Goal: Information Seeking & Learning: Learn about a topic

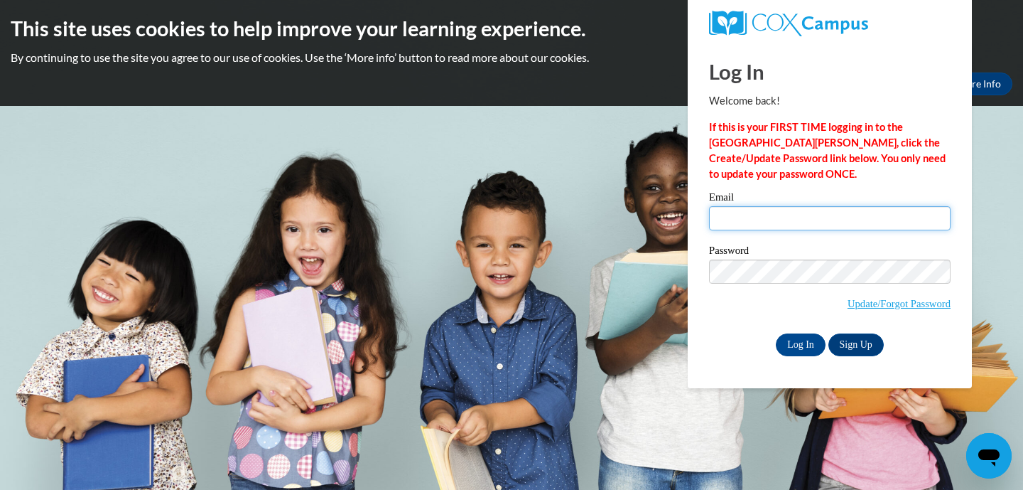
type input "jennifer.borchers@franklin.k12.wi.us"
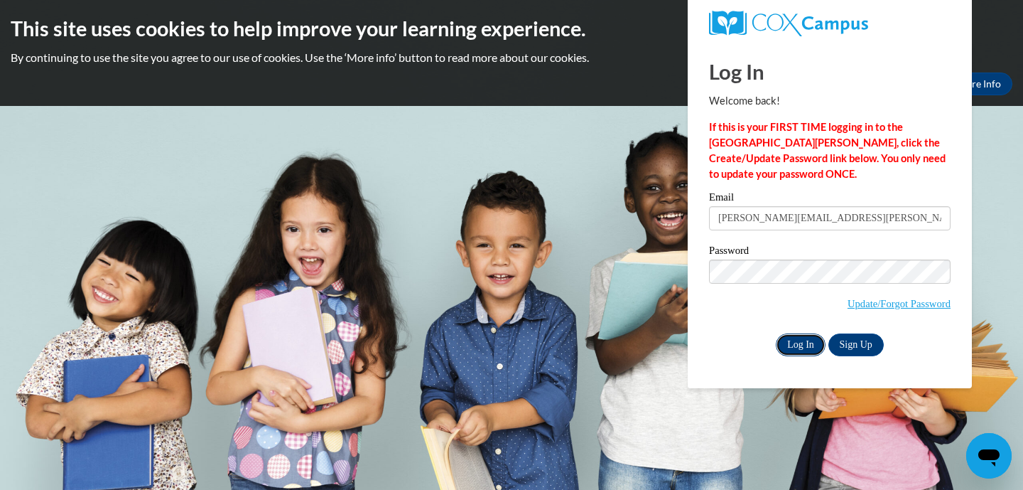
click at [801, 350] on input "Log In" at bounding box center [801, 344] width 50 height 23
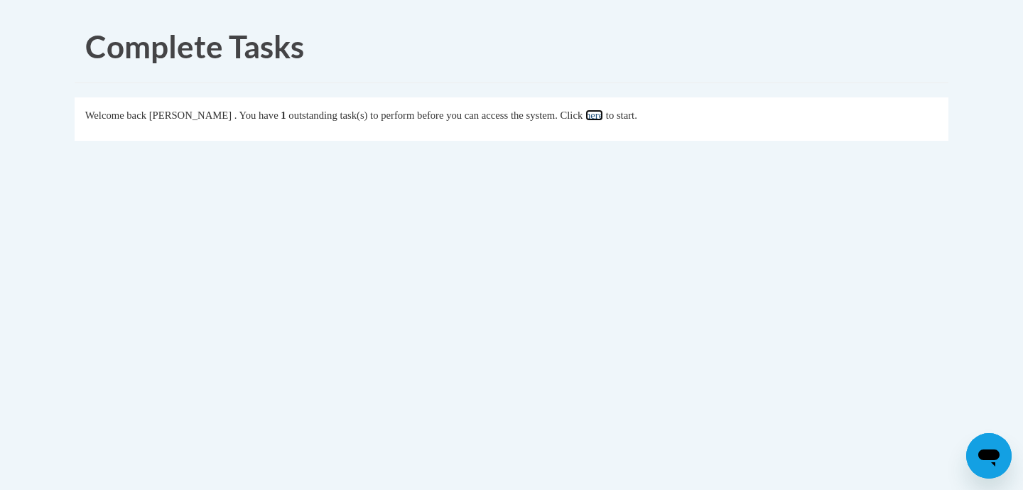
click at [603, 114] on link "here" at bounding box center [595, 114] width 18 height 11
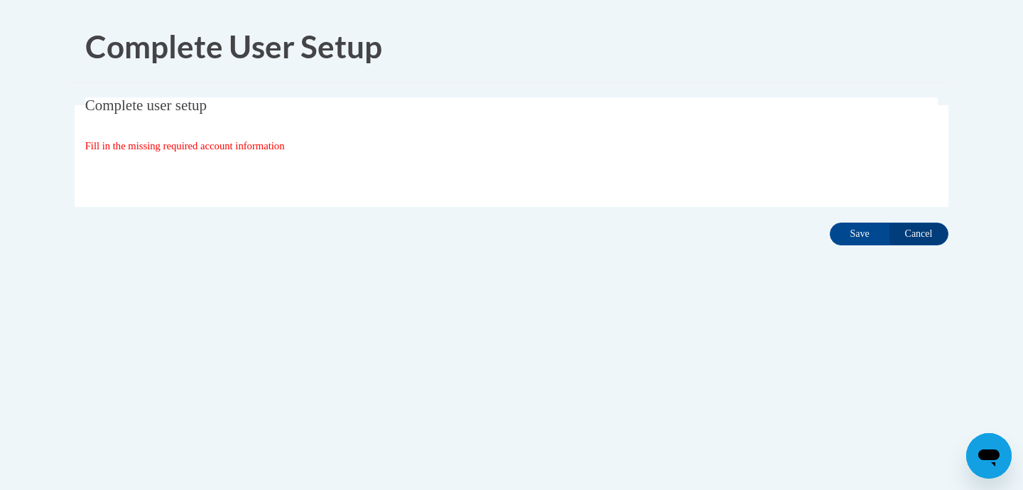
click at [274, 148] on span "Fill in the missing required account information" at bounding box center [185, 145] width 200 height 11
click at [854, 240] on input "Save" at bounding box center [860, 233] width 60 height 23
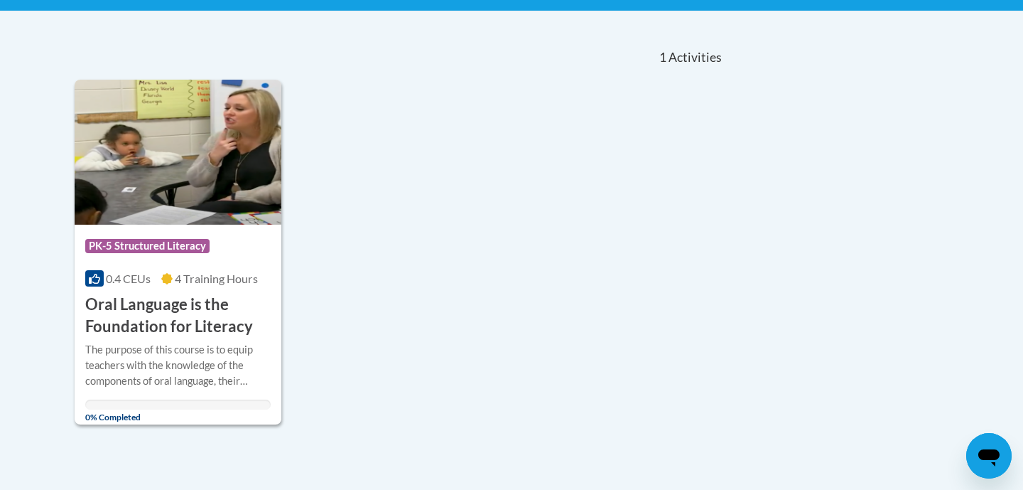
scroll to position [327, 0]
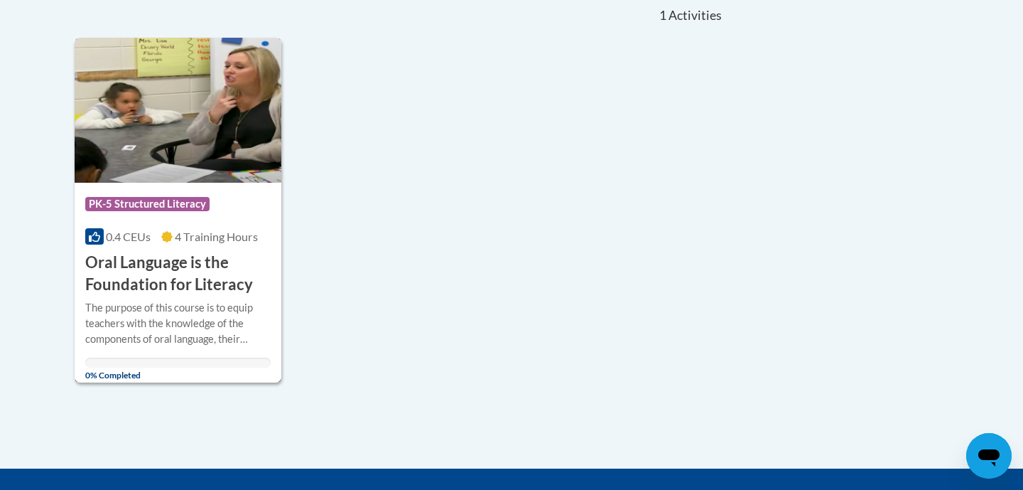
click at [140, 266] on h3 "Oral Language is the Foundation for Literacy" at bounding box center [177, 274] width 185 height 44
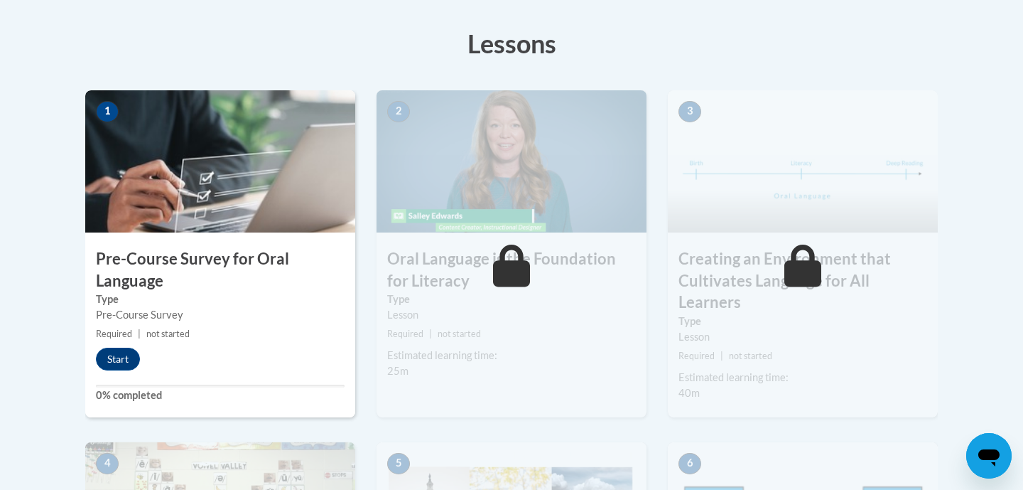
scroll to position [391, 0]
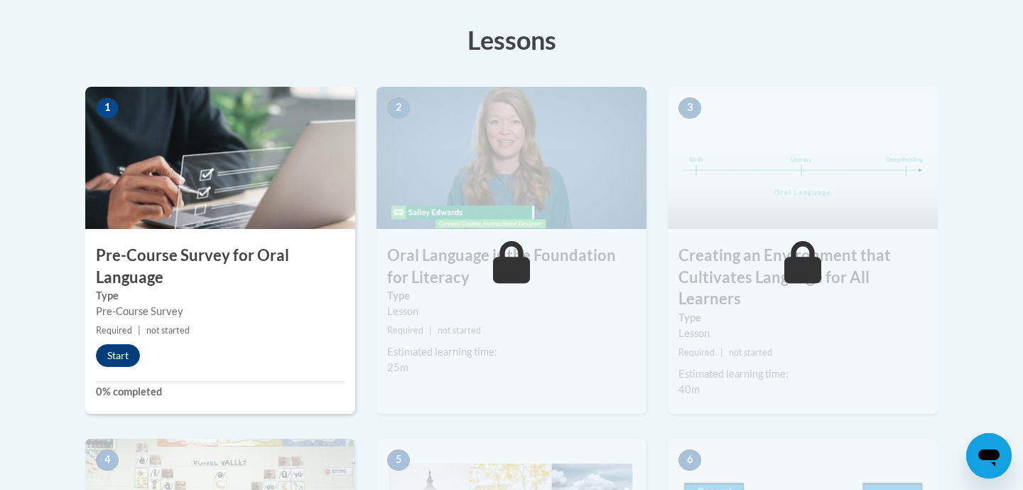
click at [128, 367] on div "1 Pre-Course Survey for Oral Language Type Pre-Course Survey Required | not sta…" at bounding box center [220, 250] width 270 height 327
click at [123, 358] on button "Start" at bounding box center [118, 355] width 44 height 23
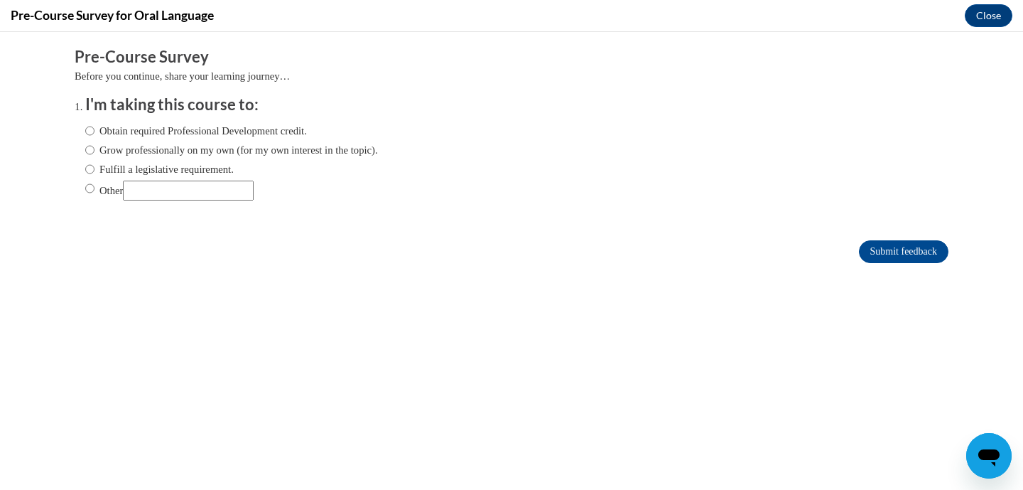
scroll to position [0, 0]
click at [86, 171] on input "Fulfill a legislative requirement." at bounding box center [89, 169] width 9 height 16
radio input "true"
click at [900, 258] on input "Submit feedback" at bounding box center [904, 251] width 90 height 23
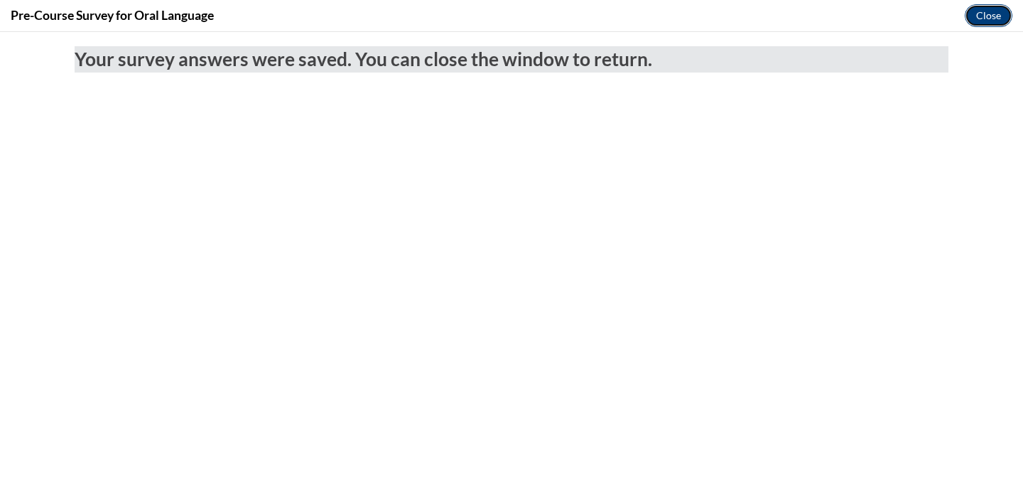
click at [993, 18] on button "Close" at bounding box center [989, 15] width 48 height 23
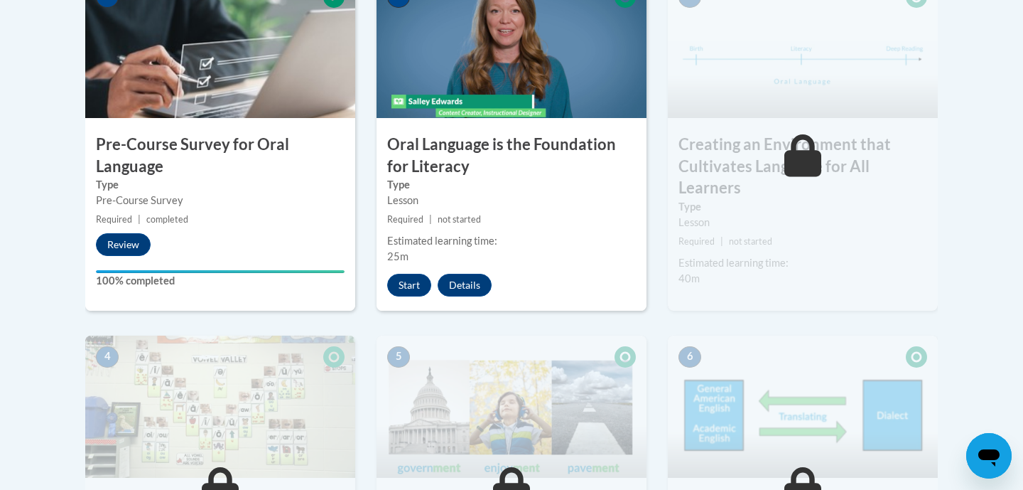
scroll to position [507, 0]
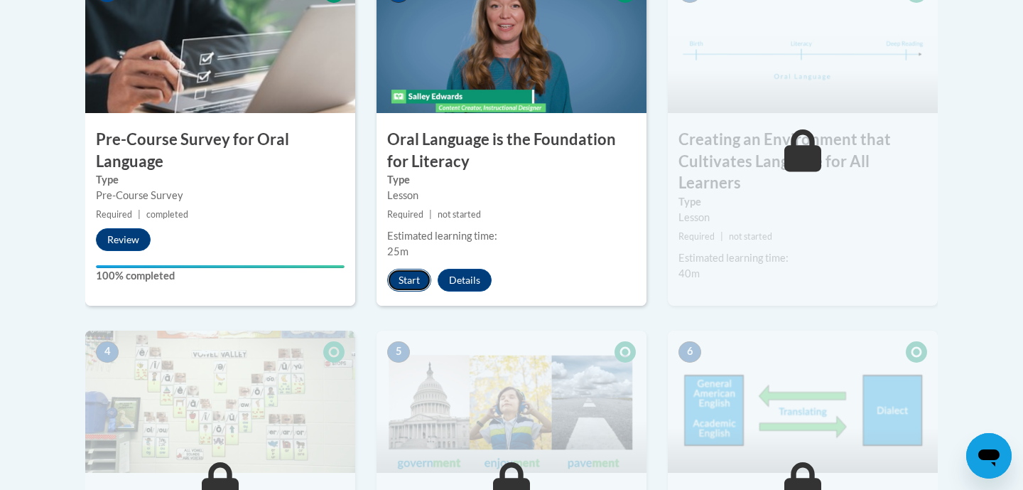
click at [398, 282] on button "Start" at bounding box center [409, 280] width 44 height 23
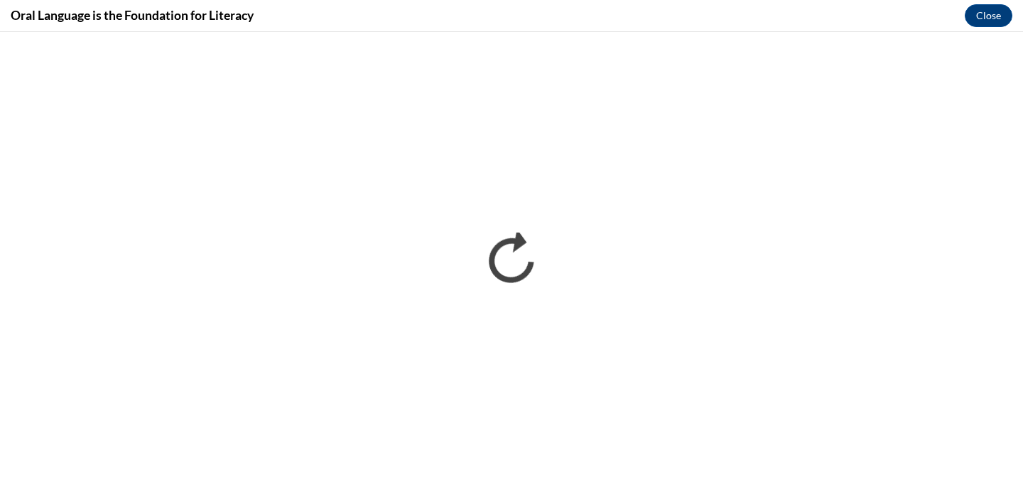
scroll to position [0, 0]
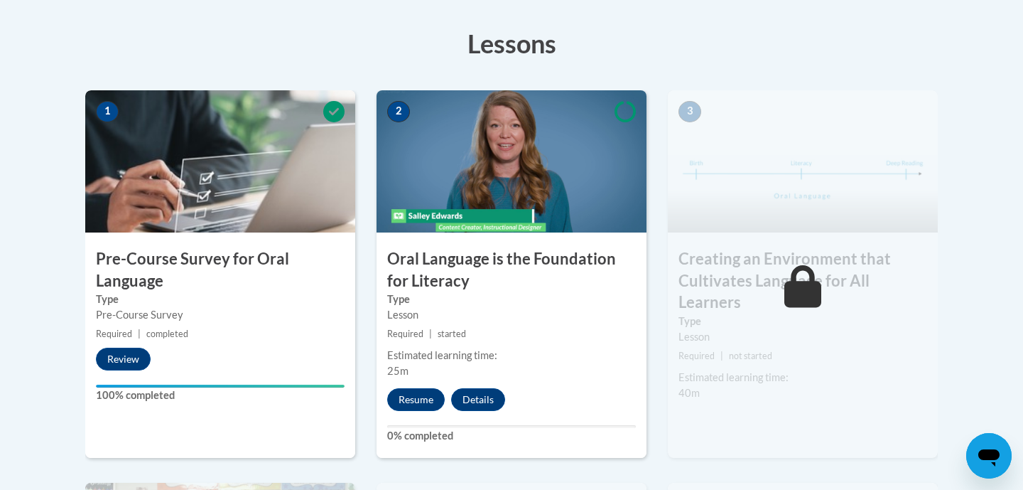
scroll to position [421, 0]
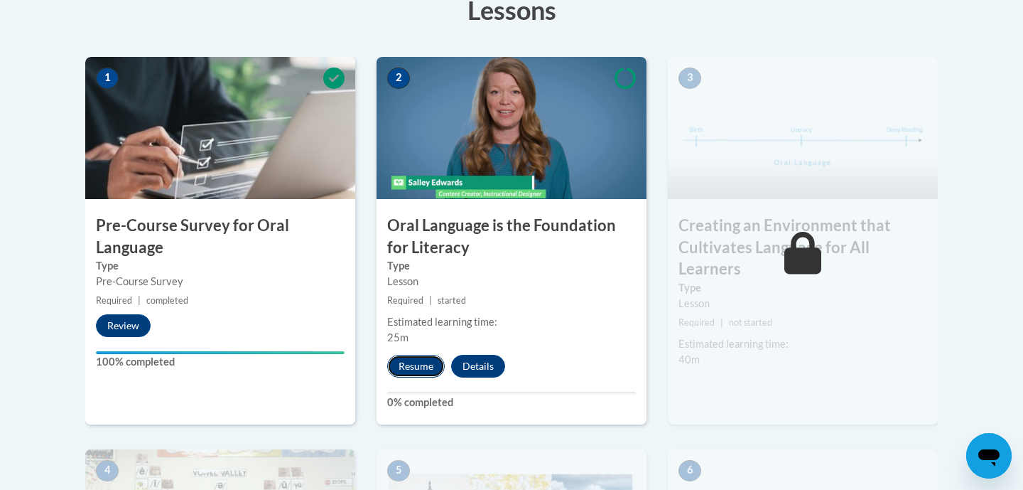
click at [418, 368] on button "Resume" at bounding box center [416, 366] width 58 height 23
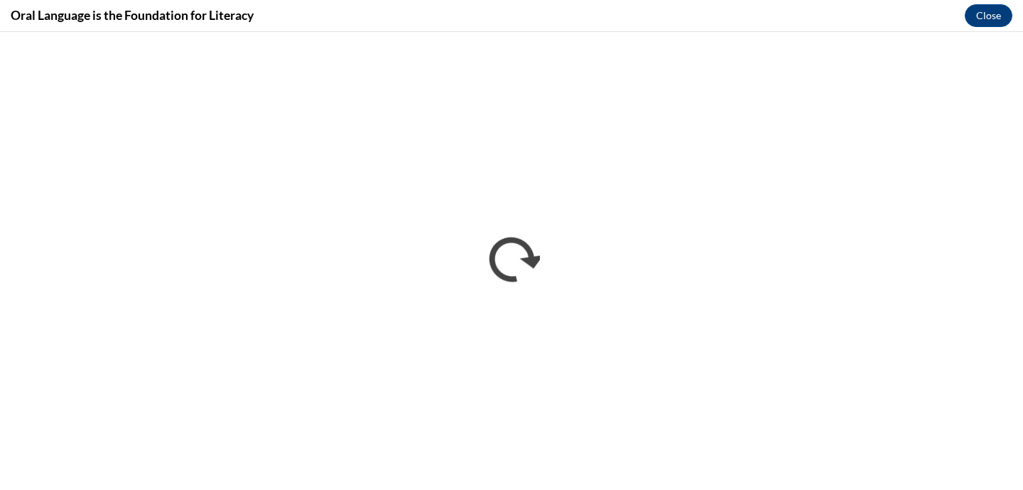
scroll to position [0, 0]
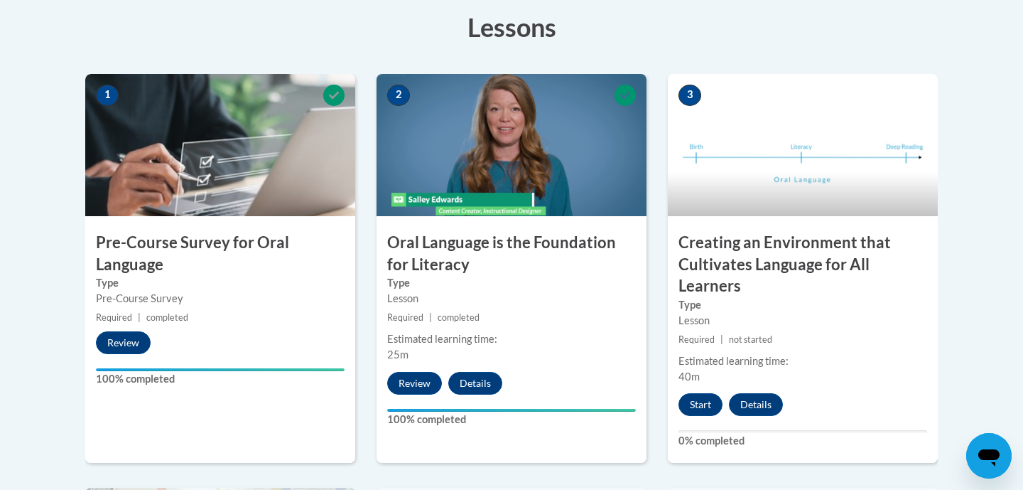
scroll to position [405, 0]
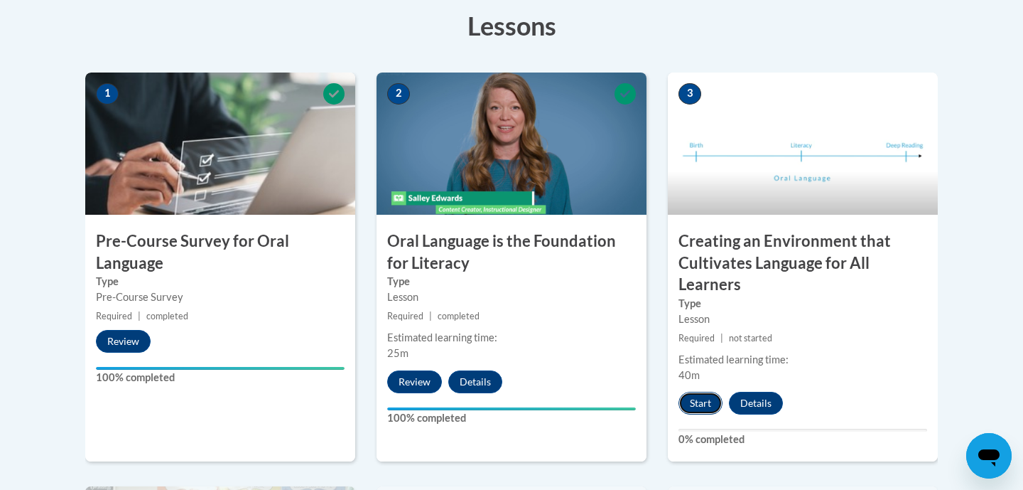
click at [694, 403] on button "Start" at bounding box center [701, 403] width 44 height 23
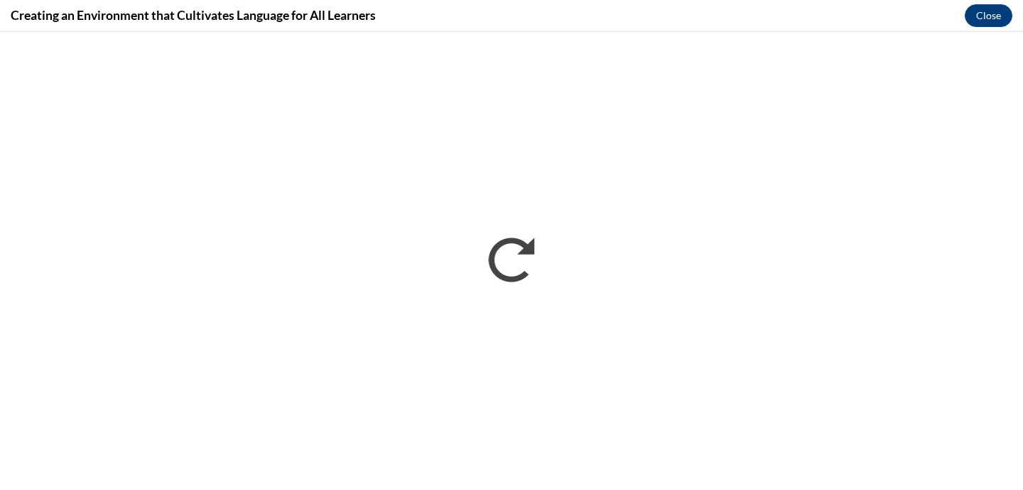
scroll to position [0, 0]
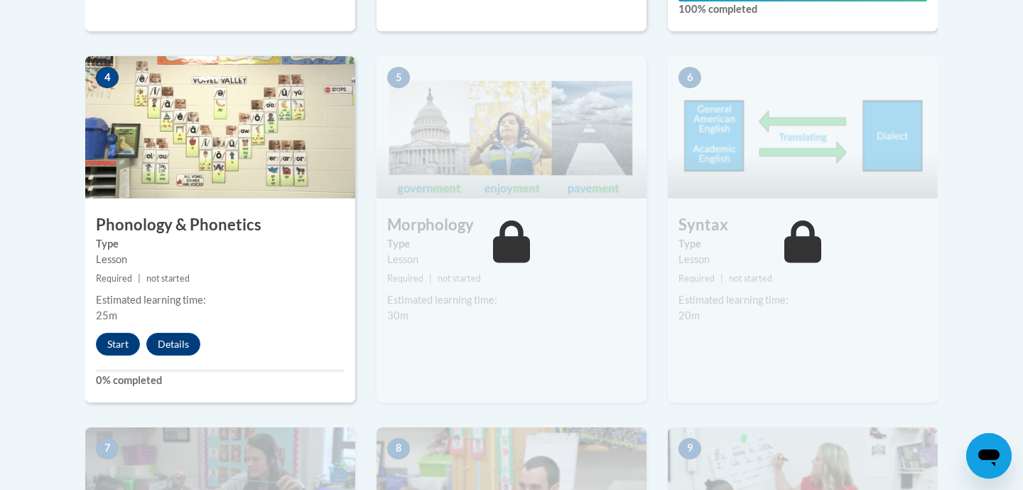
scroll to position [836, 0]
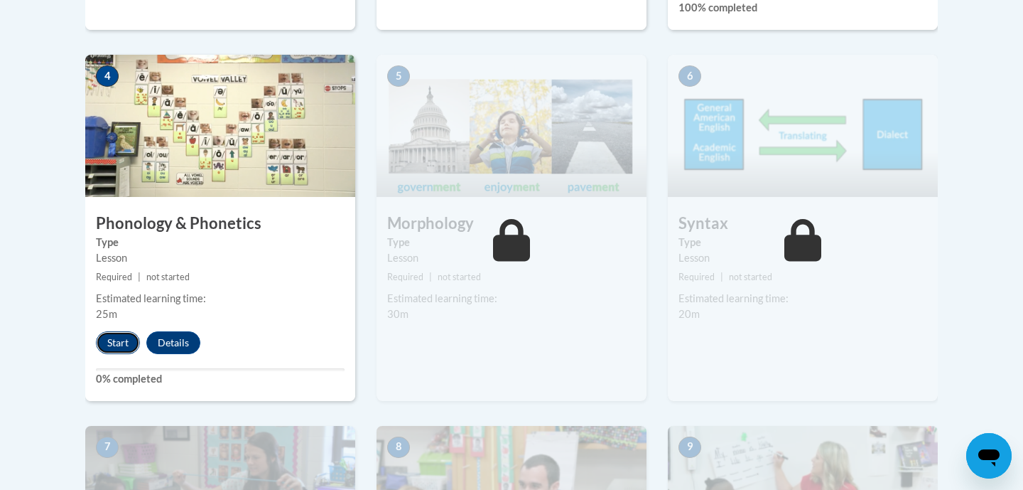
click at [113, 338] on button "Start" at bounding box center [118, 342] width 44 height 23
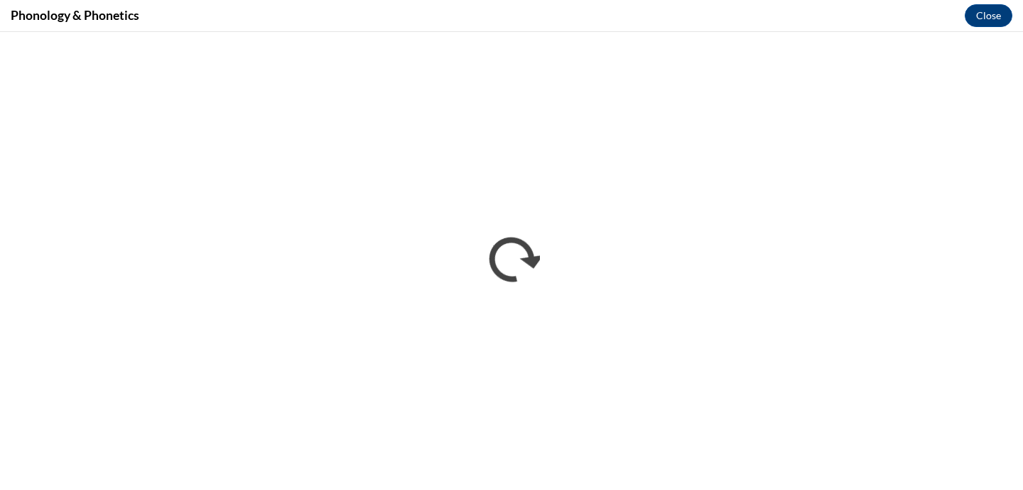
scroll to position [0, 0]
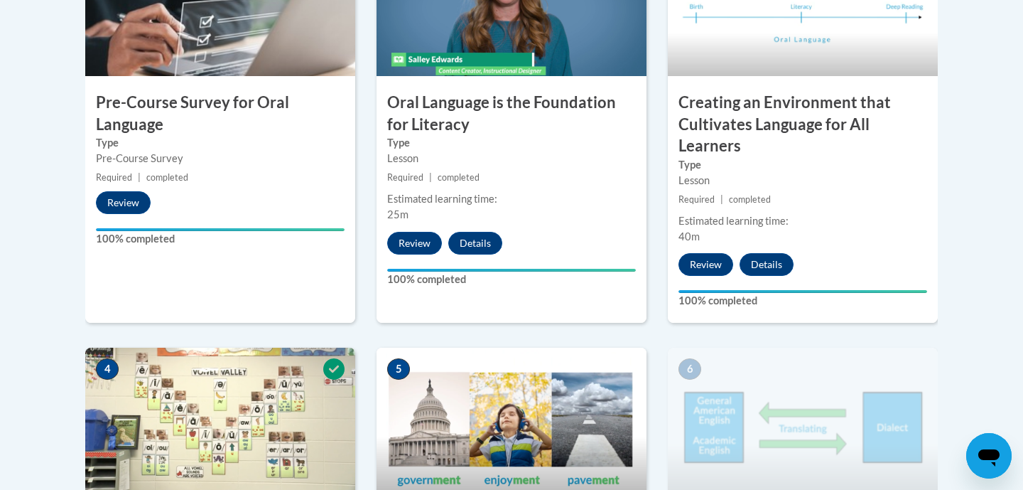
scroll to position [542, 0]
